Goal: Navigation & Orientation: Find specific page/section

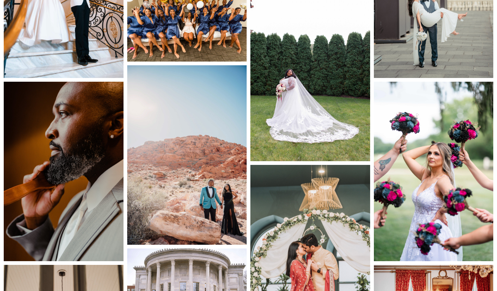
scroll to position [774, 0]
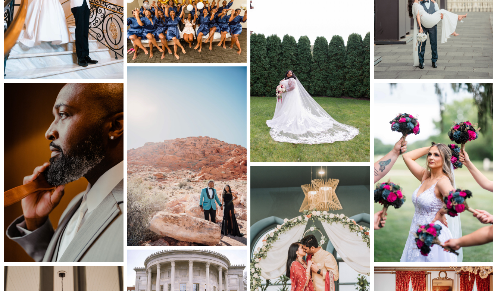
click at [303, 100] on img at bounding box center [311, 73] width 120 height 180
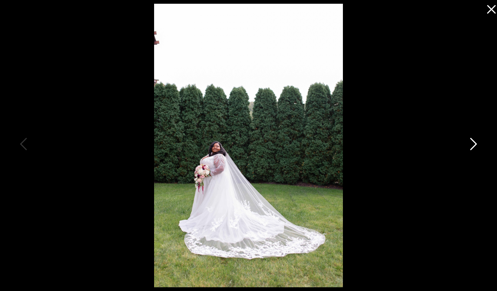
click at [473, 142] on icon at bounding box center [473, 146] width 19 height 22
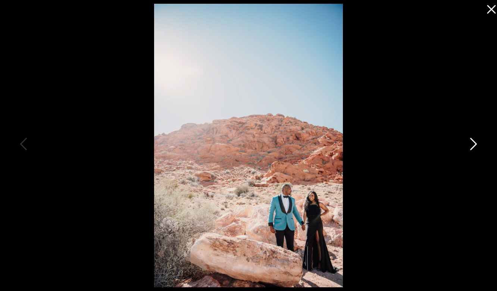
click at [473, 142] on icon at bounding box center [473, 146] width 19 height 22
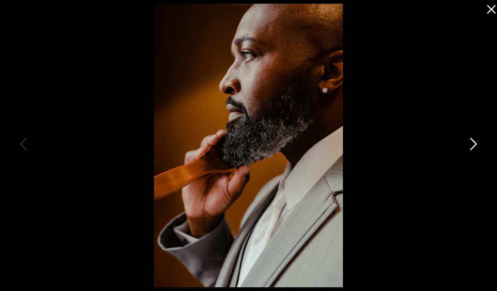
click at [473, 142] on icon at bounding box center [473, 146] width 19 height 22
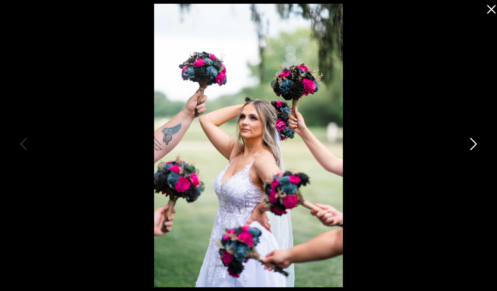
click at [473, 142] on icon at bounding box center [473, 146] width 19 height 22
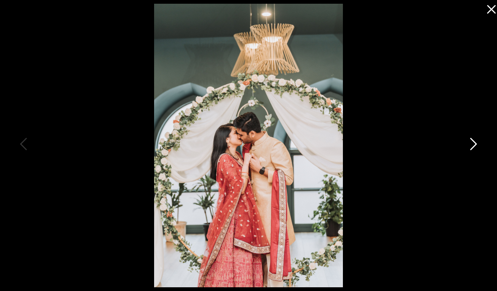
click at [473, 142] on icon at bounding box center [473, 146] width 19 height 22
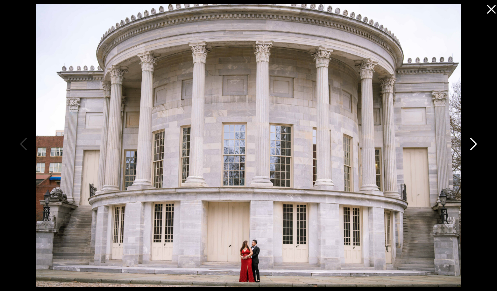
click at [473, 142] on icon at bounding box center [473, 146] width 19 height 22
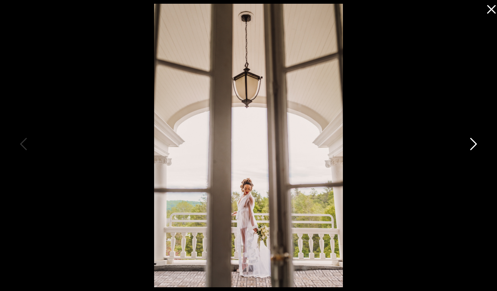
click at [473, 142] on icon at bounding box center [473, 146] width 19 height 22
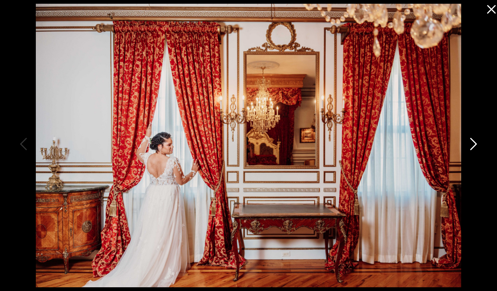
click at [473, 142] on icon at bounding box center [473, 146] width 19 height 22
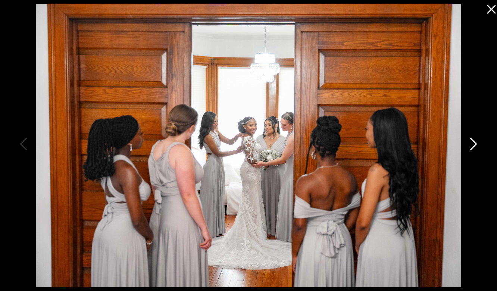
click at [473, 142] on icon at bounding box center [473, 146] width 19 height 22
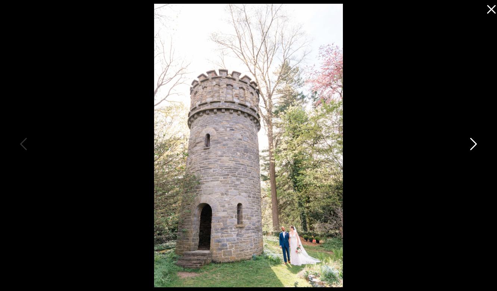
click at [473, 142] on icon at bounding box center [473, 146] width 19 height 22
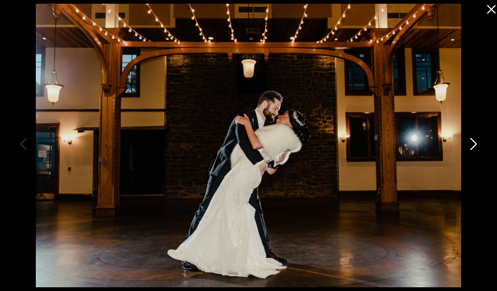
click at [473, 142] on icon at bounding box center [473, 146] width 19 height 22
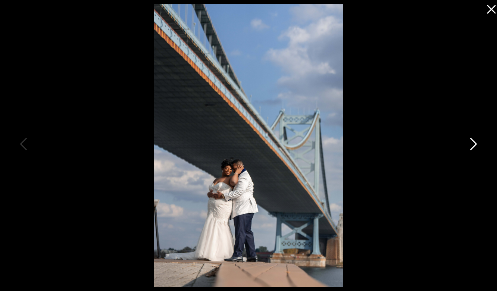
click at [473, 142] on icon at bounding box center [473, 146] width 19 height 22
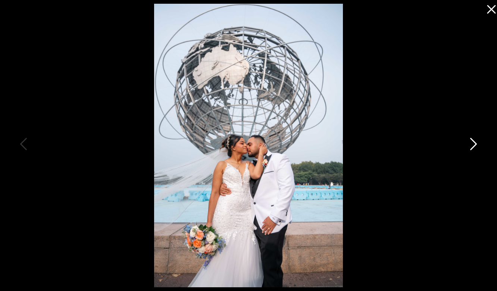
click at [473, 142] on icon at bounding box center [473, 146] width 19 height 22
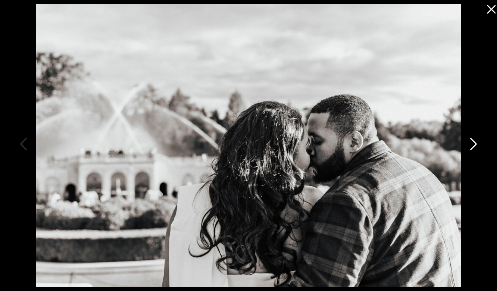
click at [473, 142] on icon at bounding box center [473, 146] width 19 height 22
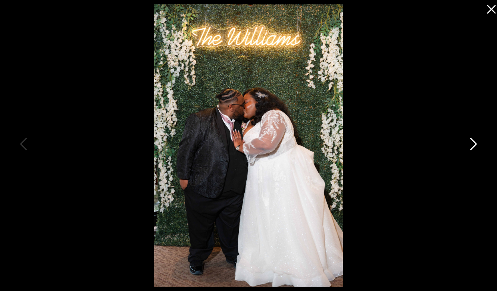
click at [473, 142] on icon at bounding box center [473, 146] width 19 height 22
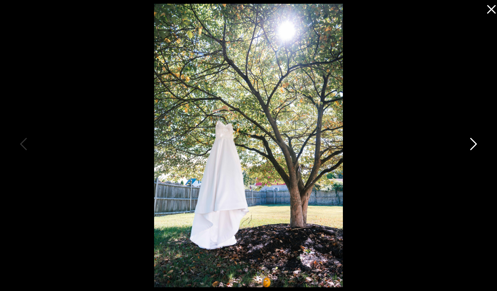
click at [473, 142] on icon at bounding box center [473, 146] width 19 height 22
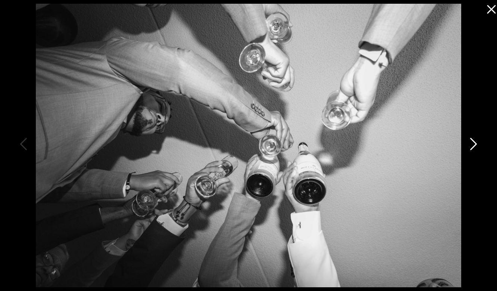
click at [473, 142] on icon at bounding box center [473, 146] width 19 height 22
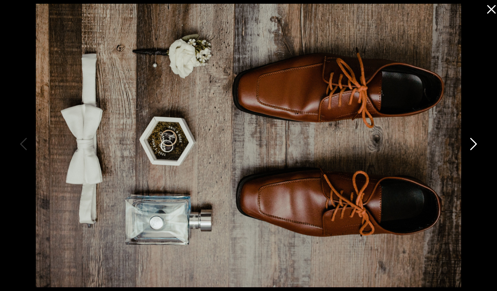
click at [473, 142] on icon at bounding box center [473, 146] width 19 height 22
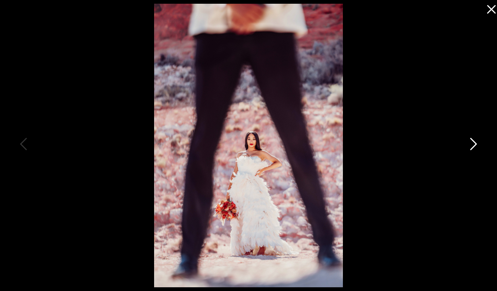
click at [473, 142] on icon at bounding box center [473, 146] width 19 height 22
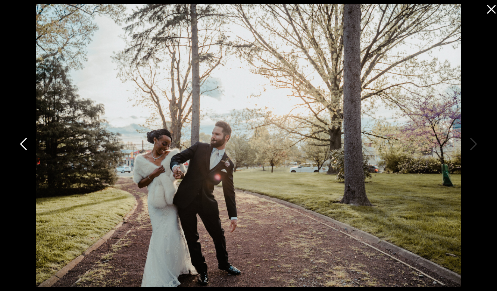
click at [24, 152] on icon at bounding box center [24, 146] width 19 height 22
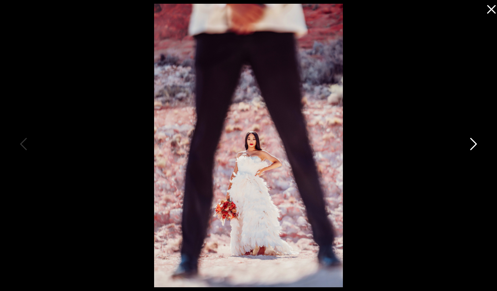
click at [471, 145] on icon at bounding box center [473, 146] width 19 height 22
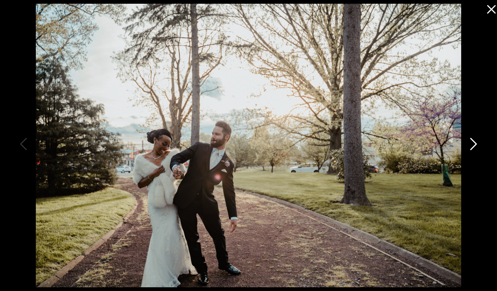
click at [471, 145] on icon at bounding box center [473, 146] width 19 height 22
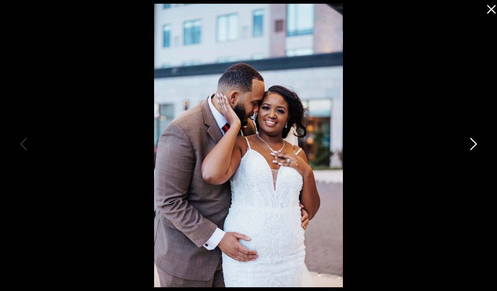
click at [471, 145] on icon at bounding box center [473, 146] width 19 height 22
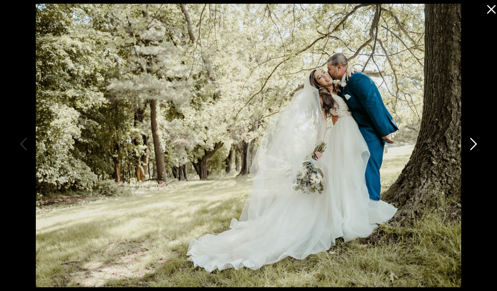
click at [471, 145] on icon at bounding box center [473, 146] width 19 height 22
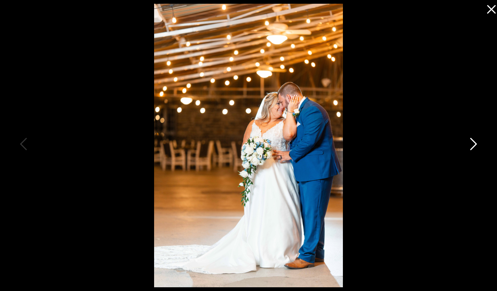
click at [471, 145] on icon at bounding box center [473, 146] width 19 height 22
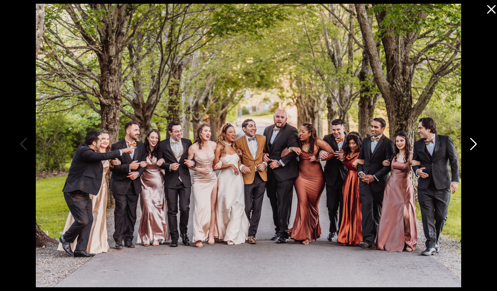
click at [471, 145] on icon at bounding box center [473, 146] width 19 height 22
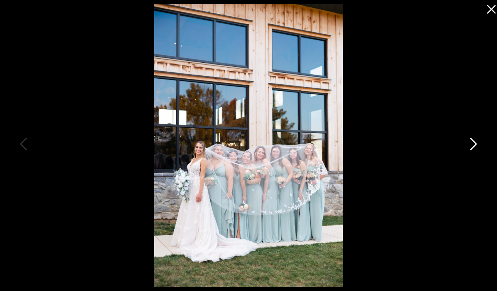
click at [471, 145] on icon at bounding box center [473, 146] width 19 height 22
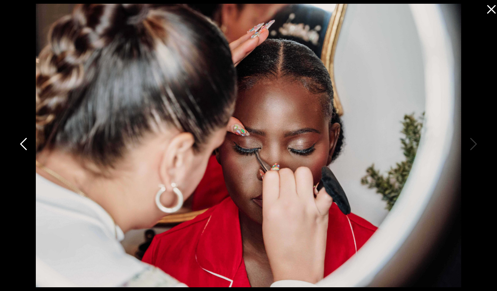
click at [26, 146] on icon at bounding box center [24, 146] width 19 height 22
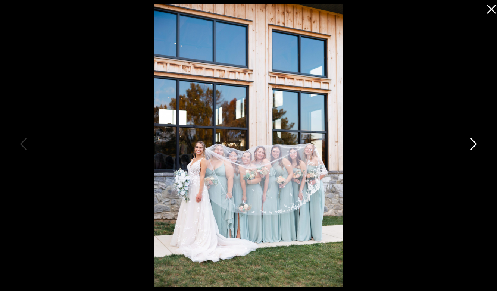
click at [472, 144] on icon at bounding box center [473, 146] width 19 height 22
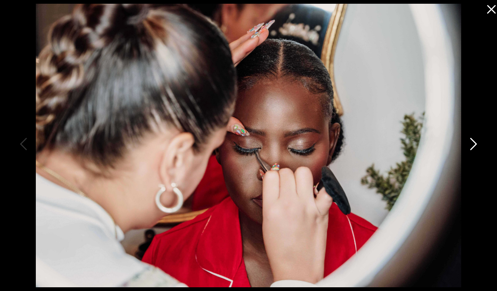
click at [472, 144] on icon at bounding box center [473, 146] width 19 height 22
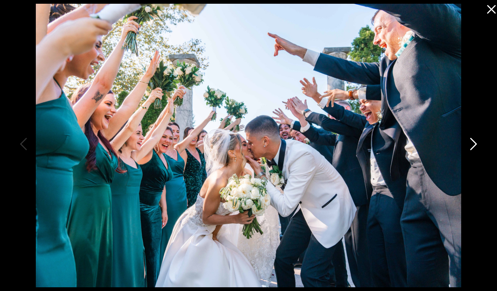
click at [472, 144] on icon at bounding box center [473, 146] width 19 height 22
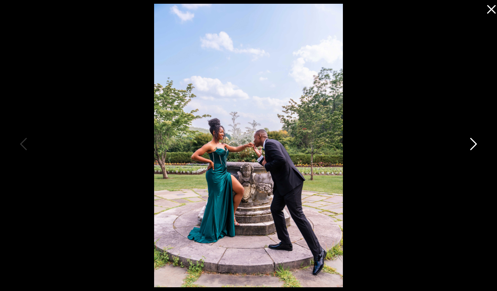
click at [472, 144] on icon at bounding box center [473, 146] width 19 height 22
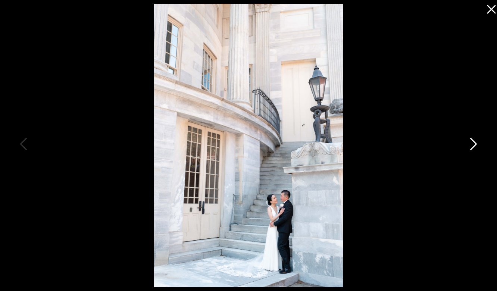
click at [472, 144] on icon at bounding box center [473, 146] width 19 height 22
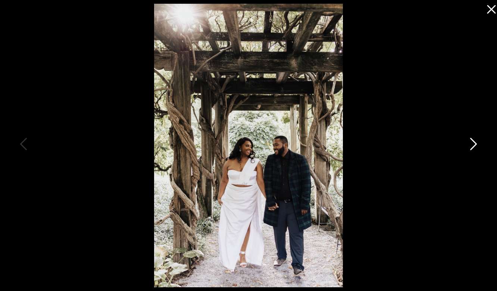
click at [472, 144] on icon at bounding box center [473, 146] width 19 height 22
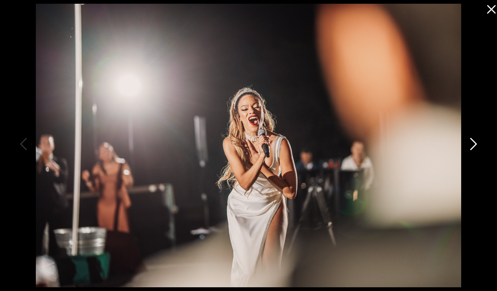
click at [472, 144] on icon at bounding box center [473, 146] width 19 height 22
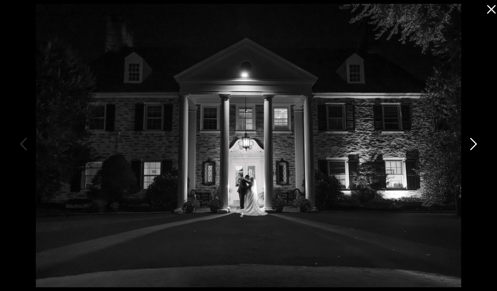
click at [472, 144] on icon at bounding box center [473, 146] width 19 height 22
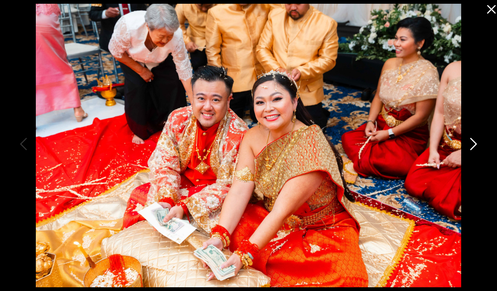
click at [472, 144] on icon at bounding box center [473, 146] width 19 height 22
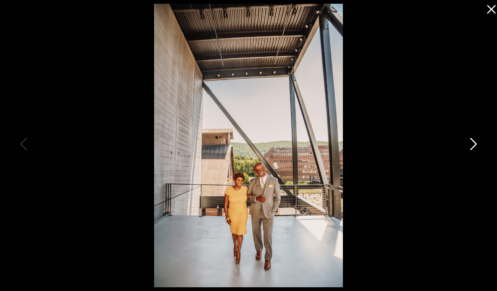
click at [472, 144] on icon at bounding box center [473, 146] width 19 height 22
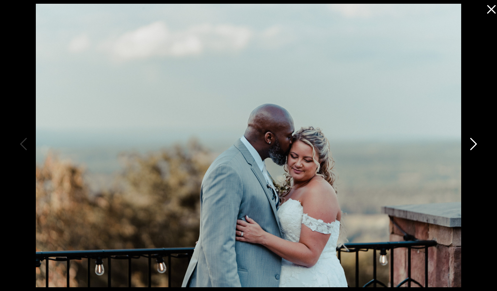
click at [472, 144] on icon at bounding box center [473, 146] width 19 height 22
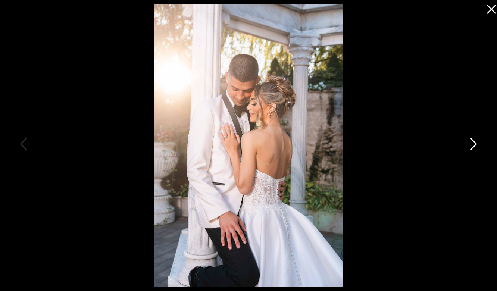
click at [472, 144] on icon at bounding box center [473, 146] width 19 height 22
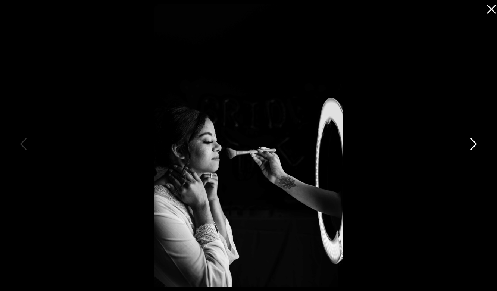
click at [472, 144] on icon at bounding box center [473, 146] width 19 height 22
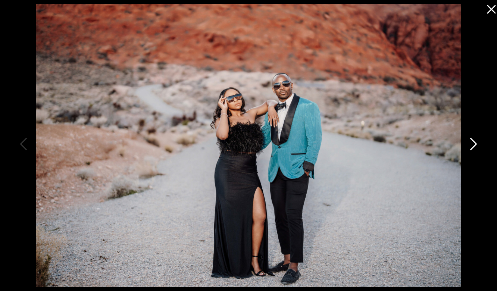
click at [472, 144] on icon at bounding box center [473, 146] width 19 height 22
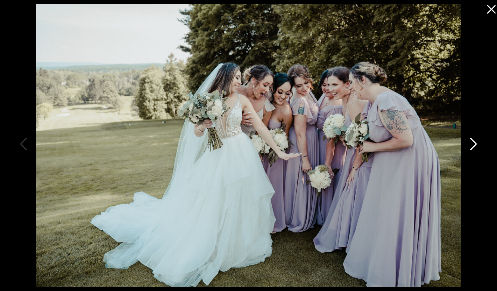
click at [472, 144] on icon at bounding box center [473, 146] width 19 height 22
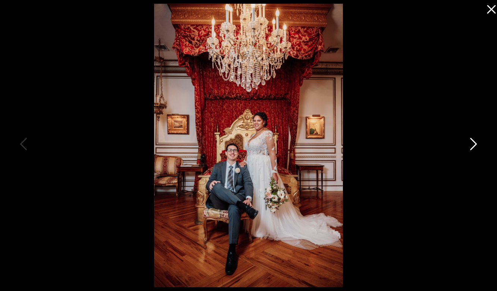
click at [472, 144] on icon at bounding box center [473, 146] width 19 height 22
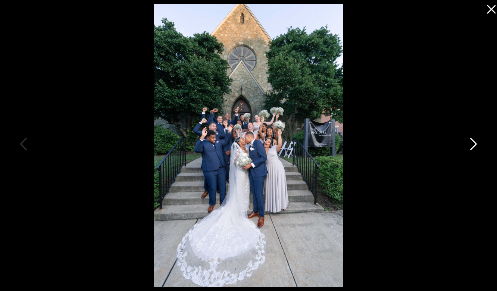
click at [472, 144] on icon at bounding box center [473, 146] width 19 height 22
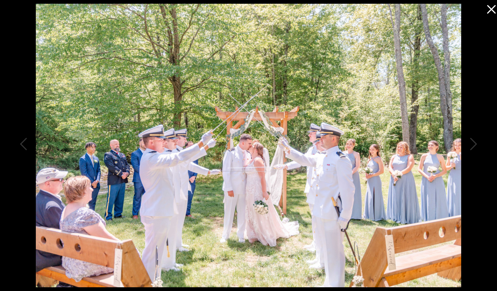
scroll to position [136, 0]
click at [489, 11] on icon at bounding box center [491, 9] width 9 height 9
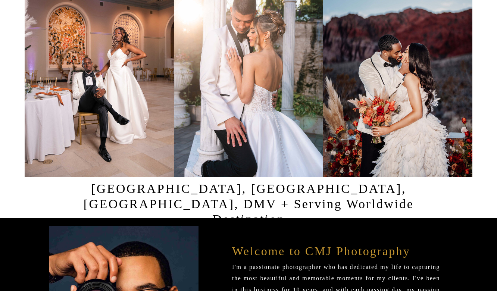
scroll to position [0, 0]
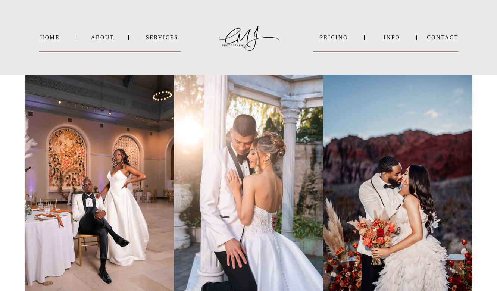
click at [103, 39] on nav "About" at bounding box center [102, 38] width 22 height 6
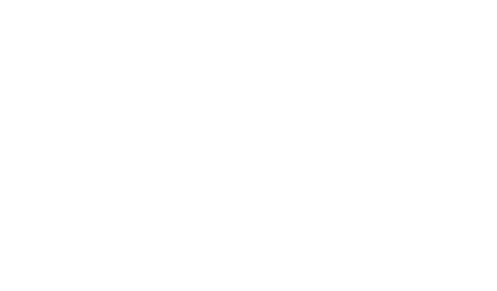
scroll to position [1759, 0]
